Goal: Task Accomplishment & Management: Complete application form

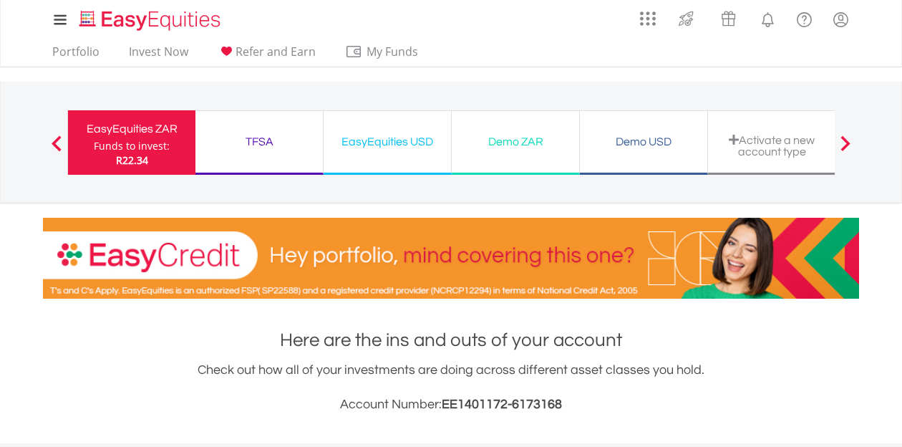
click at [388, 150] on div "EasyEquities USD" at bounding box center [387, 142] width 110 height 20
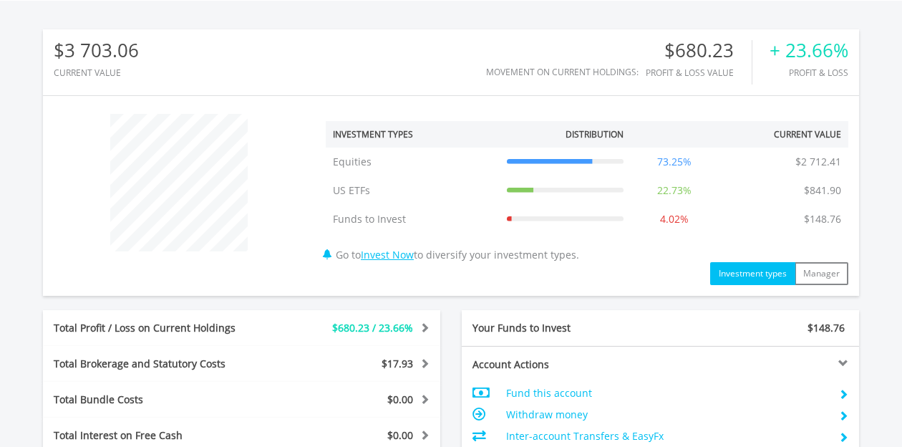
scroll to position [446, 0]
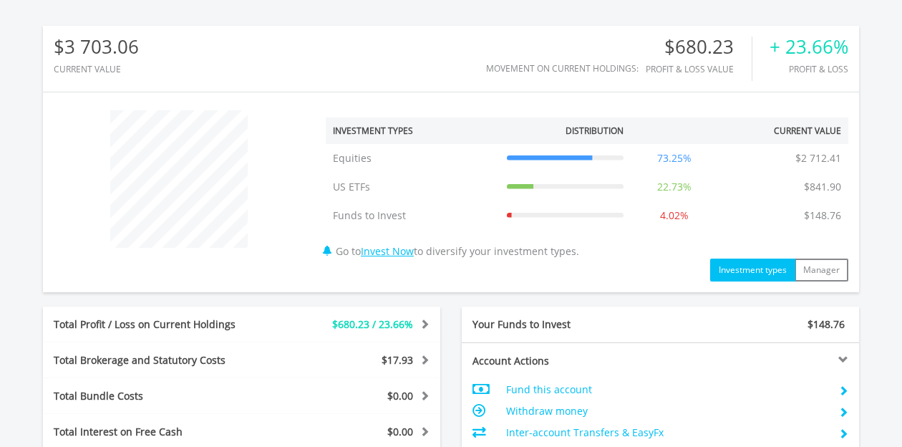
click at [409, 254] on link "Invest Now" at bounding box center [387, 251] width 53 height 14
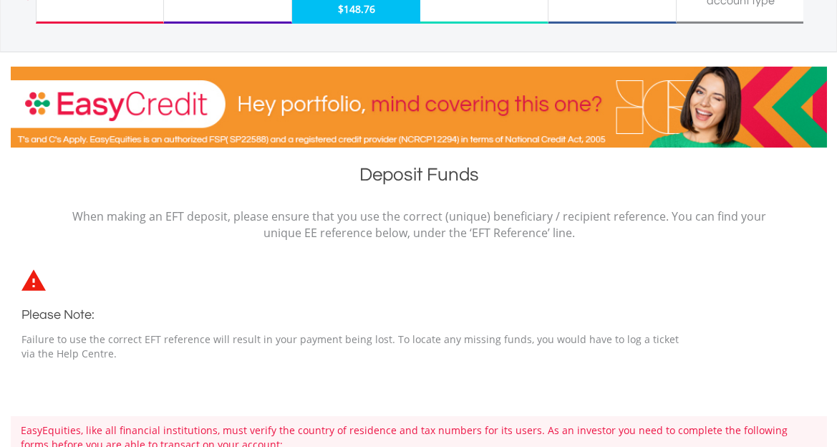
scroll to position [125, 0]
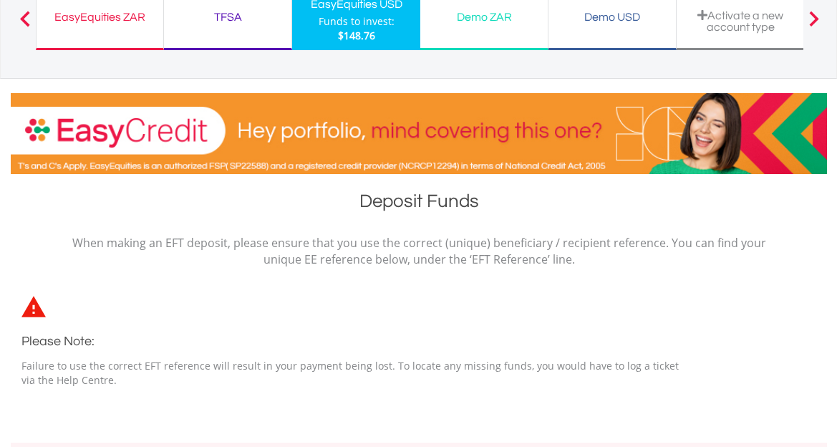
click at [464, 28] on div "Demo ZAR Funds to invest: $148.76" at bounding box center [484, 18] width 128 height 64
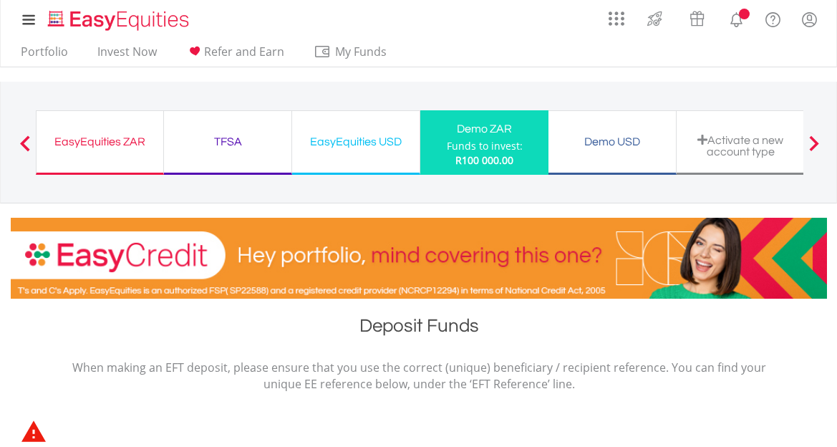
click at [229, 135] on div "TFSA" at bounding box center [228, 142] width 110 height 20
click at [97, 152] on div "EasyEquities ZAR Funds to invest: R100 000.00" at bounding box center [100, 142] width 128 height 64
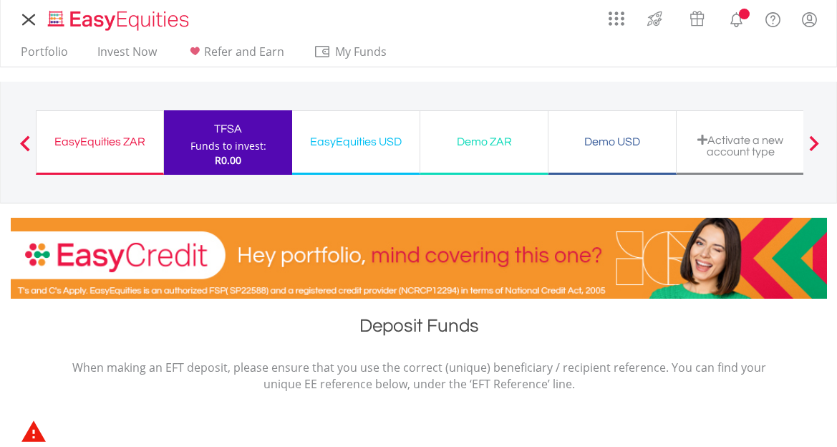
click at [93, 137] on div "EasyEquities ZAR" at bounding box center [100, 142] width 110 height 20
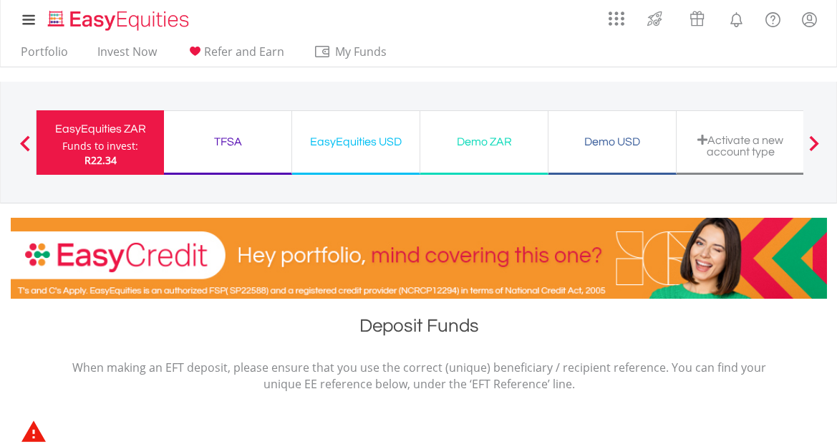
click at [251, 138] on div "TFSA" at bounding box center [228, 142] width 110 height 20
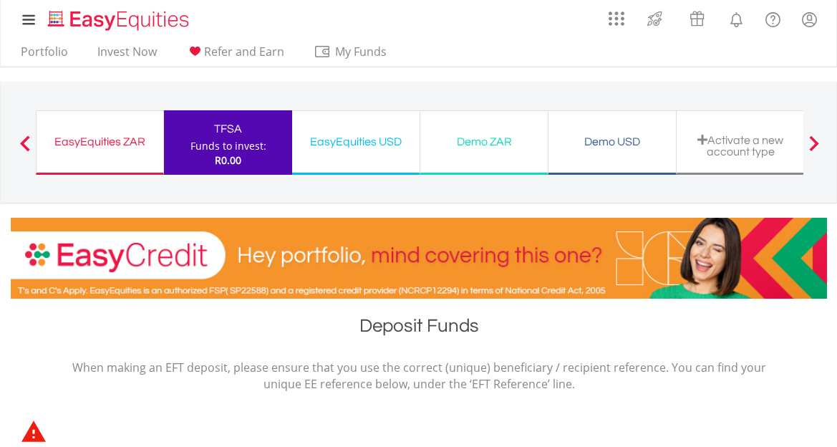
click at [125, 155] on div "EasyEquities ZAR Funds to invest: R0.00" at bounding box center [100, 142] width 128 height 64
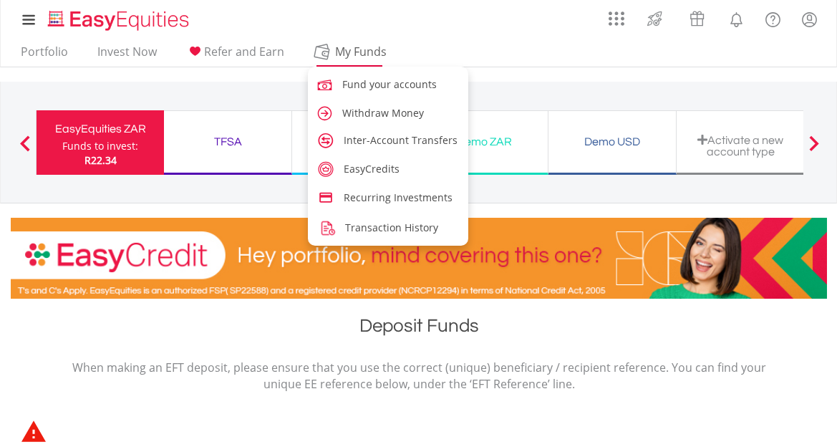
click at [339, 61] on link "My Funds" at bounding box center [349, 55] width 82 height 22
click at [374, 89] on span "Fund your accounts" at bounding box center [391, 84] width 94 height 14
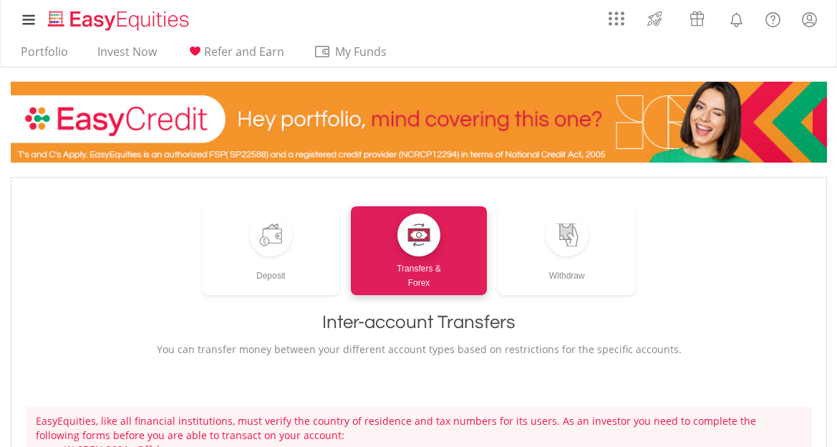
click at [399, 263] on div "Transfers & Forex" at bounding box center [419, 273] width 137 height 34
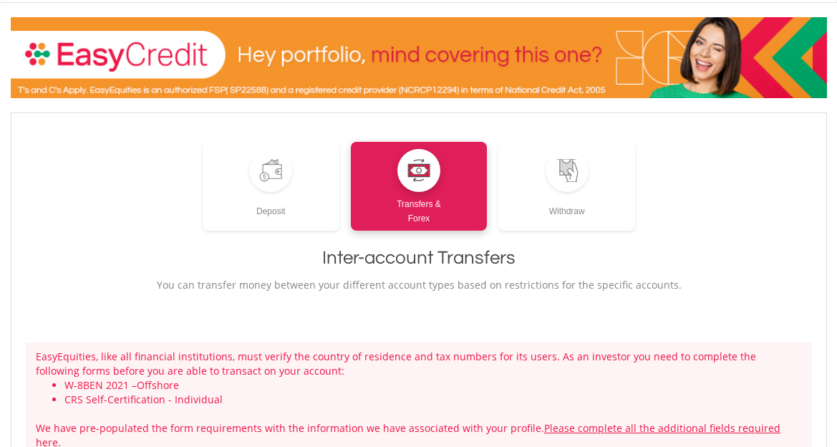
scroll to position [68, 0]
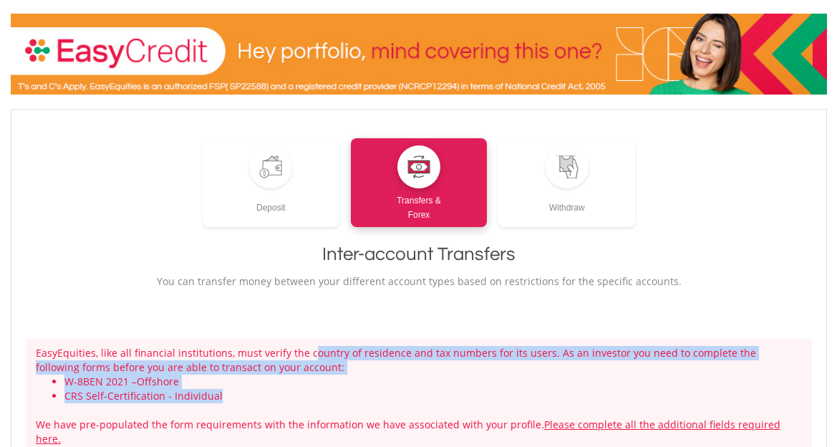
drag, startPoint x: 308, startPoint y: 354, endPoint x: 318, endPoint y: 394, distance: 40.6
click at [318, 394] on div "EasyEquities, like all financial institutions, must verify the country of resid…" at bounding box center [419, 396] width 786 height 115
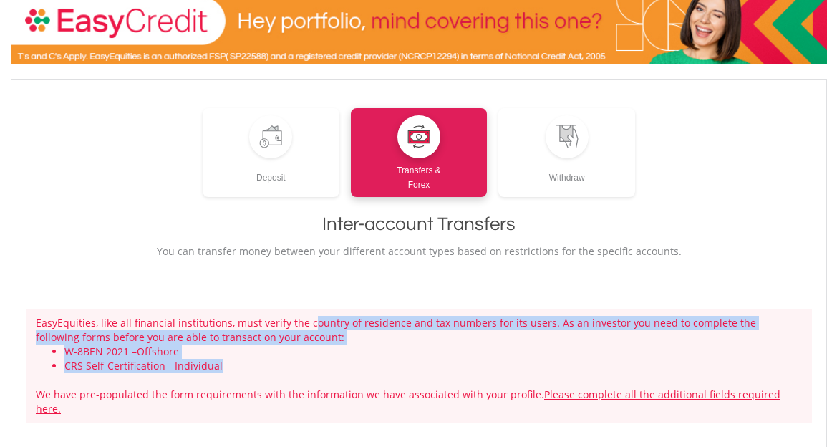
scroll to position [105, 0]
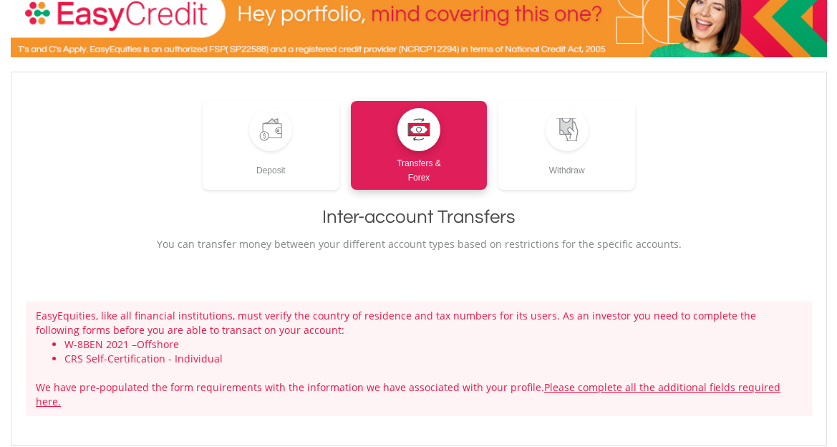
click at [253, 389] on div "EasyEquities, like all financial institutions, must verify the country of resid…" at bounding box center [419, 358] width 786 height 115
click at [601, 384] on link "Please complete all the additional fields required here." at bounding box center [408, 394] width 744 height 28
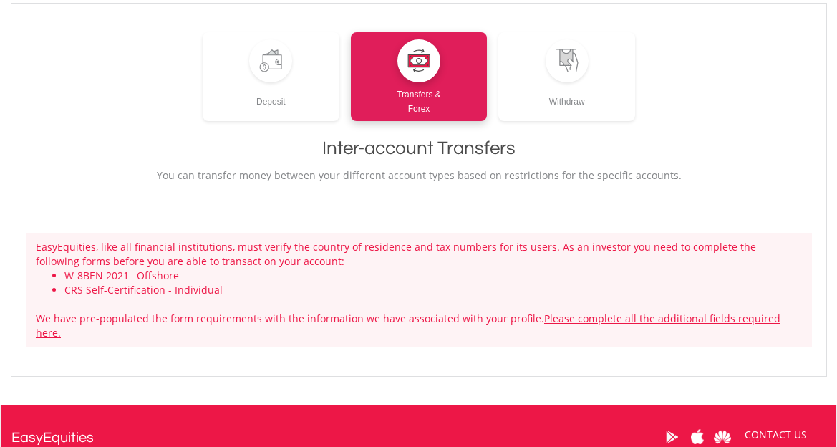
scroll to position [177, 0]
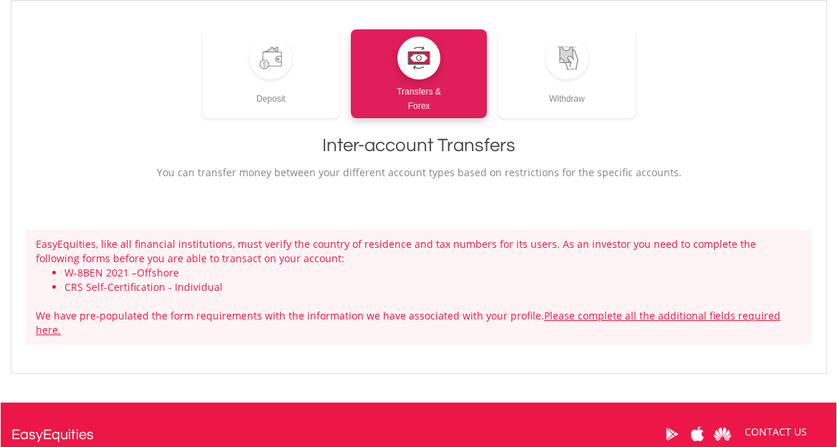
click at [689, 314] on link "Please complete all the additional fields required here." at bounding box center [408, 322] width 744 height 28
